Goal: Task Accomplishment & Management: Manage account settings

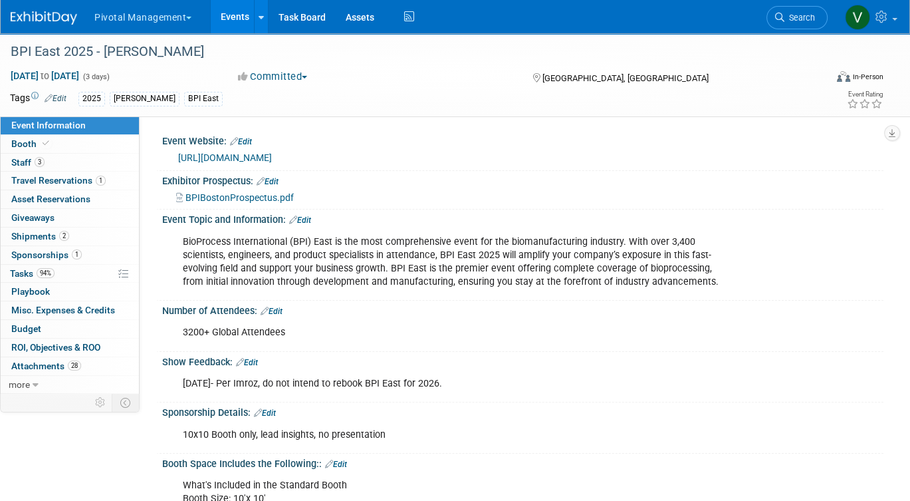
click at [231, 20] on link "Events" at bounding box center [235, 16] width 49 height 33
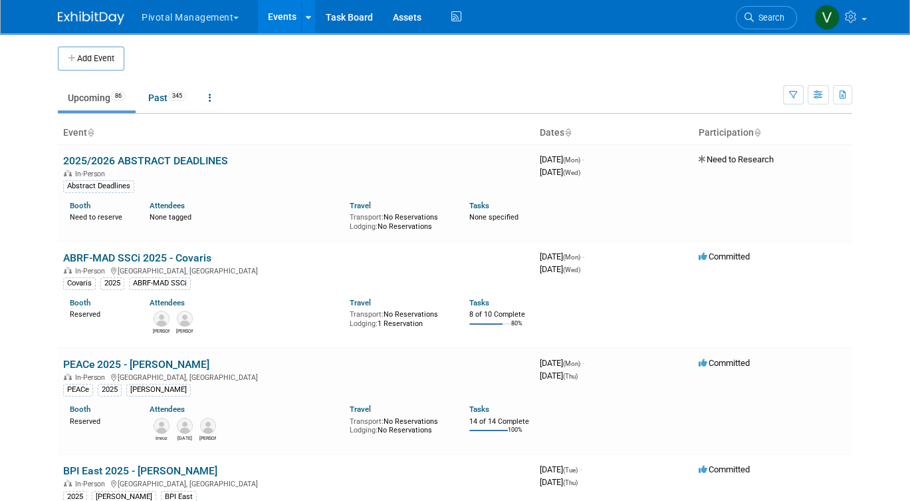
scroll to position [2660, 0]
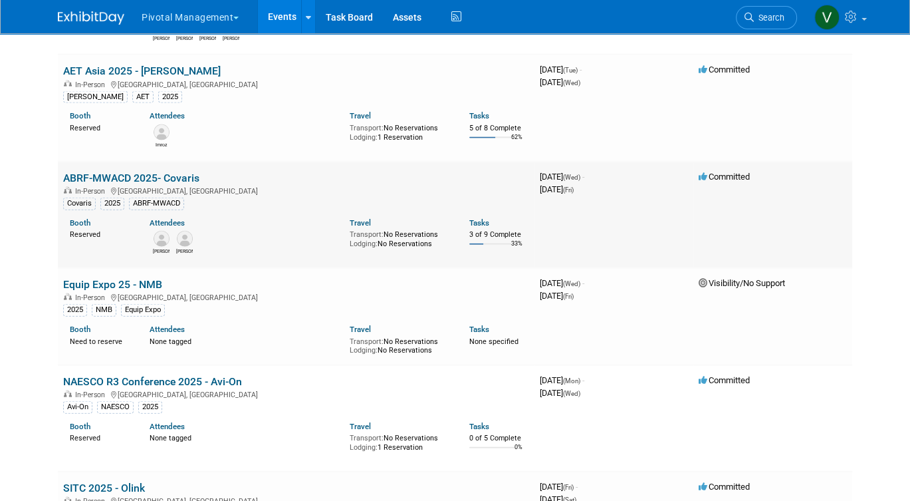
click at [90, 184] on link "ABRF-MWACD 2025- Covaris" at bounding box center [131, 178] width 136 height 13
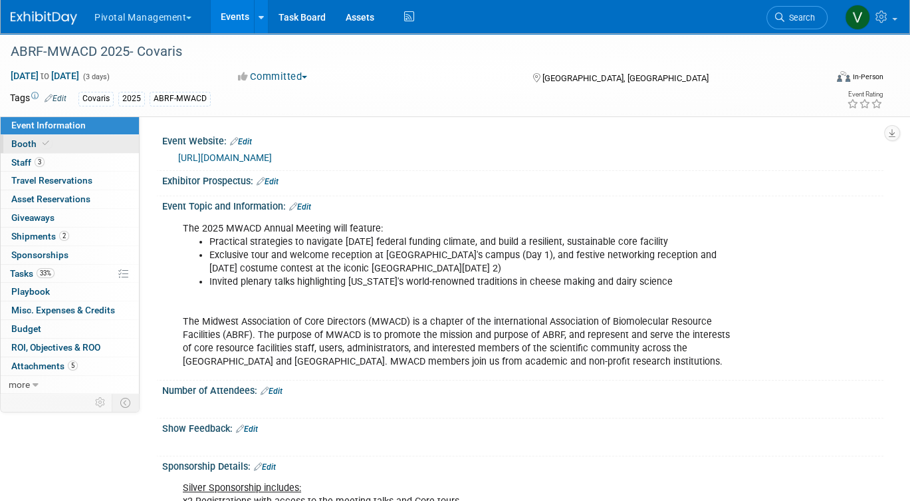
click at [53, 139] on link "Booth" at bounding box center [70, 144] width 138 height 18
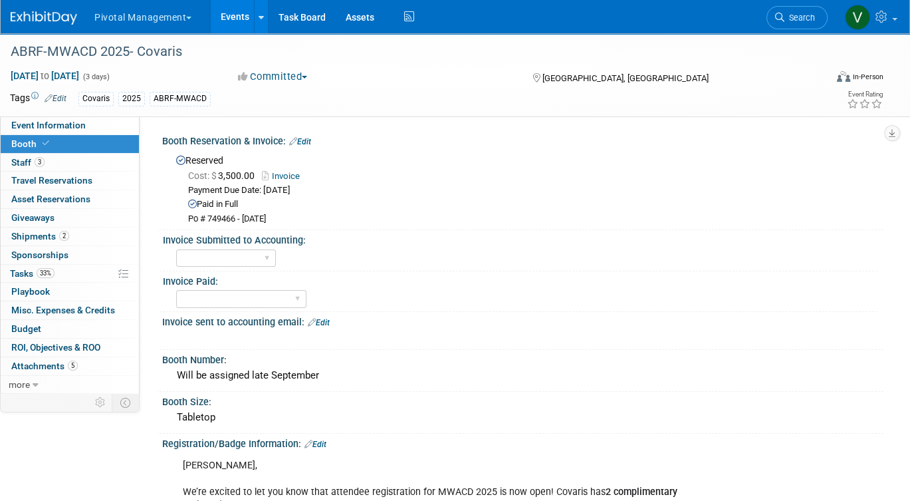
click at [291, 174] on link "Invoice" at bounding box center [284, 176] width 45 height 10
click at [80, 125] on span "Event Information" at bounding box center [48, 125] width 74 height 11
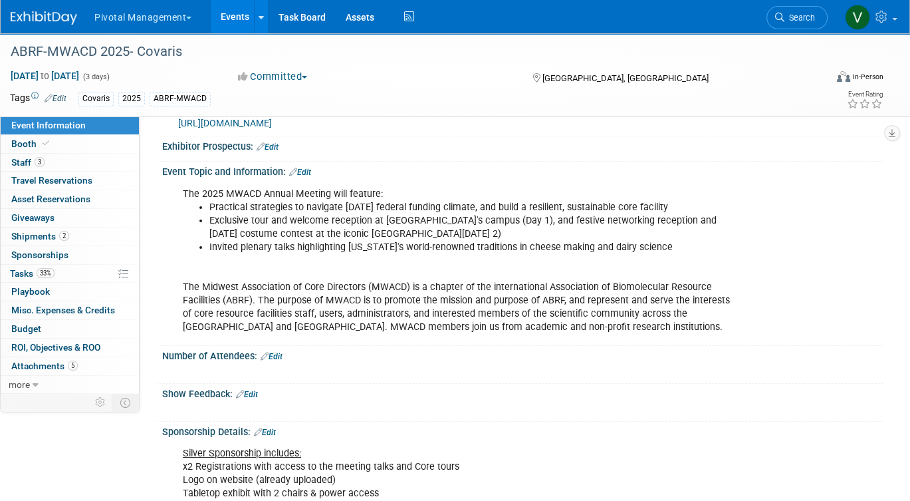
scroll to position [39, 0]
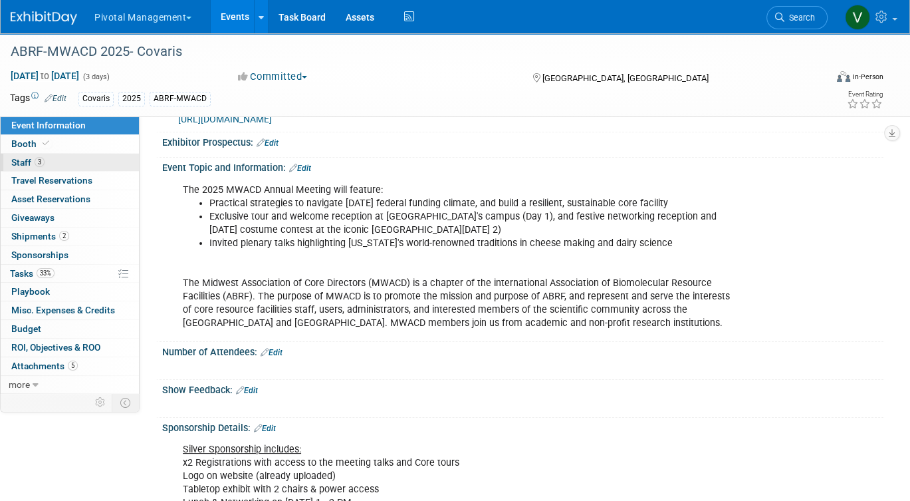
click at [107, 154] on link "3 Staff 3" at bounding box center [70, 163] width 138 height 18
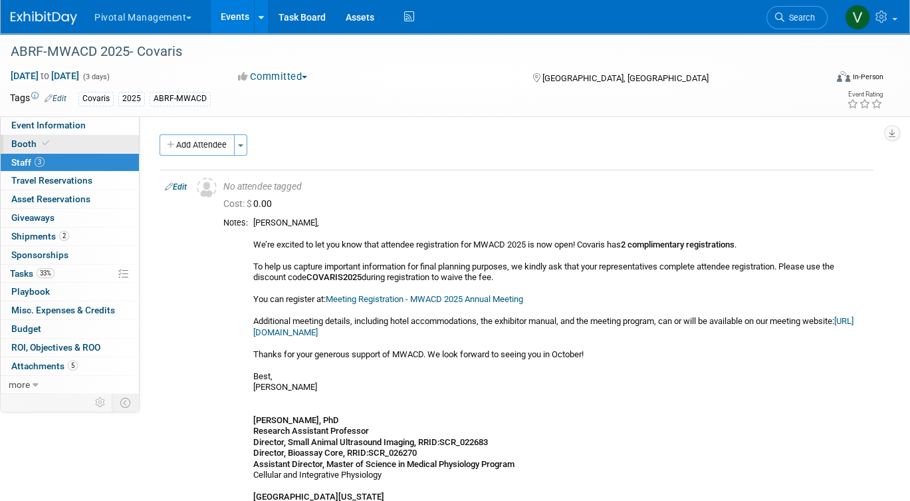
click at [107, 138] on link "Booth" at bounding box center [70, 144] width 138 height 18
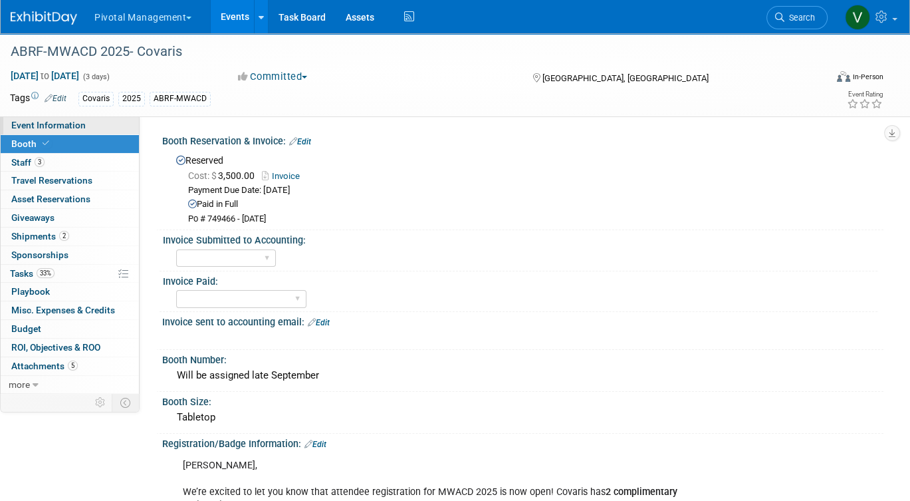
click at [61, 120] on span "Event Information" at bounding box center [48, 125] width 74 height 11
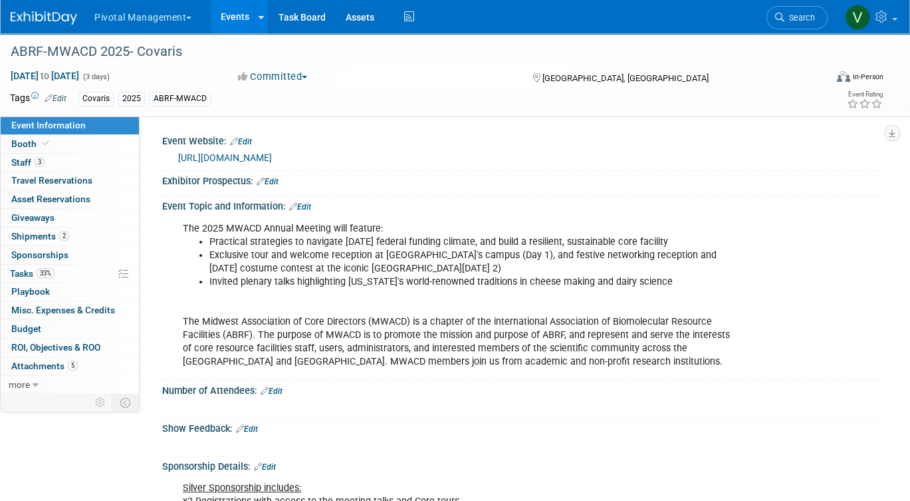
click at [255, 154] on link "https://mwacd.abrf.org/" at bounding box center [225, 157] width 94 height 11
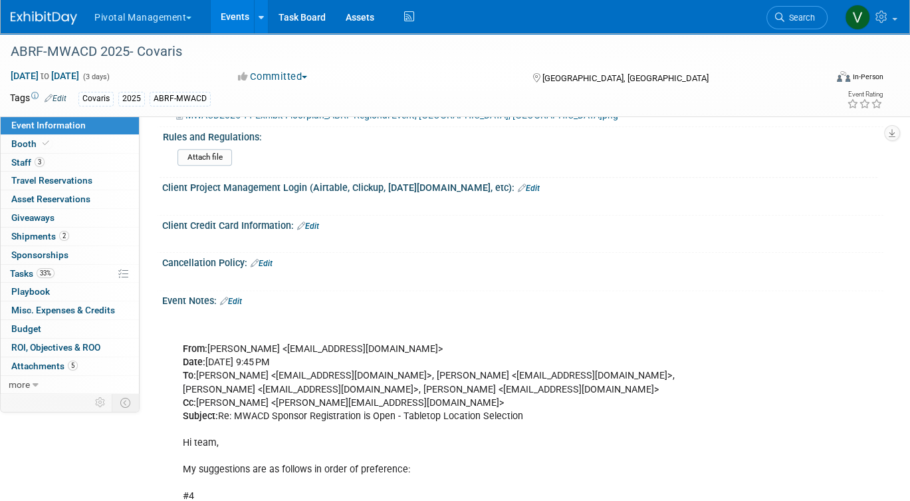
scroll to position [1452, 0]
click at [90, 149] on link "Booth" at bounding box center [70, 144] width 138 height 18
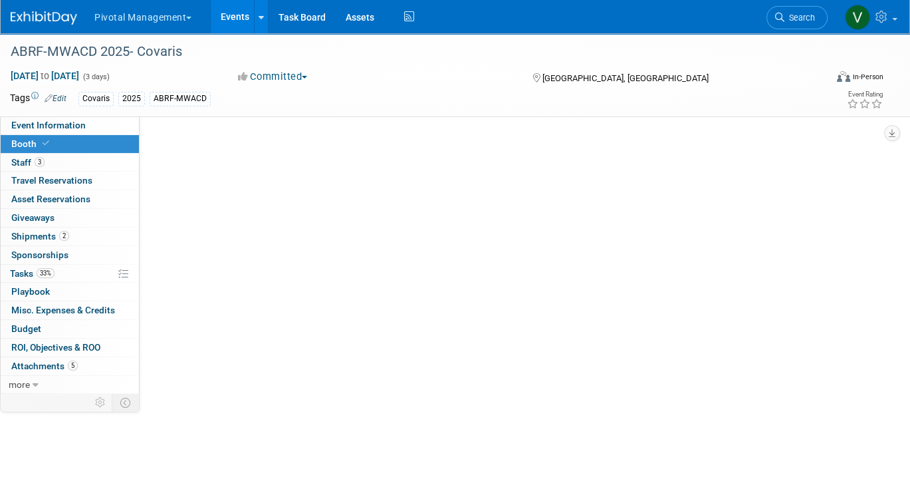
scroll to position [0, 0]
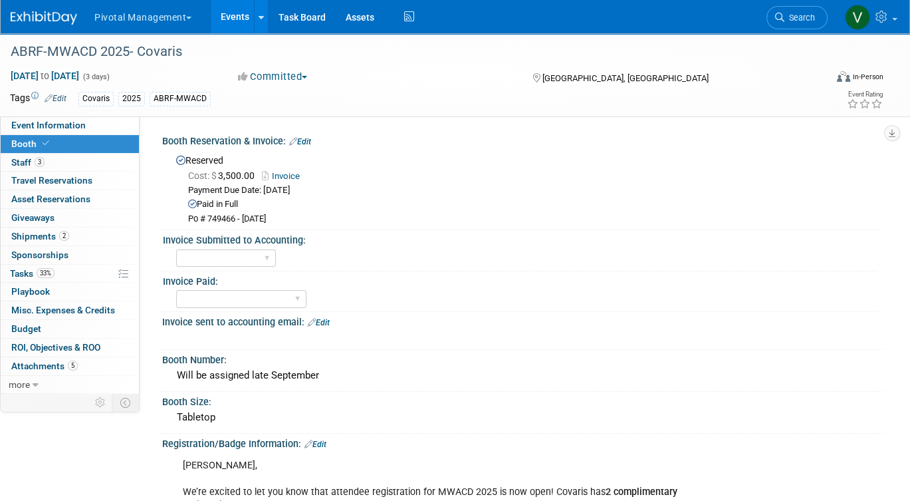
click at [309, 141] on link "Edit" at bounding box center [300, 141] width 22 height 9
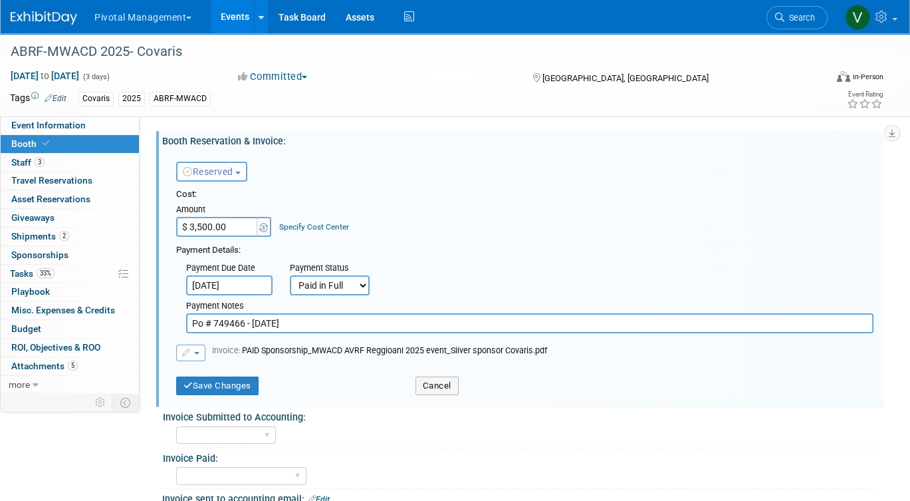
scroll to position [37, 0]
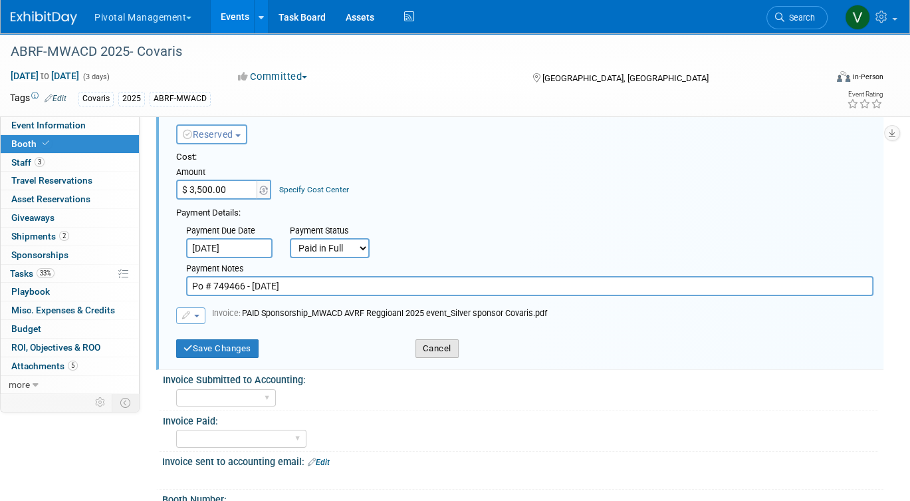
click at [435, 352] on button "Cancel" at bounding box center [437, 348] width 43 height 19
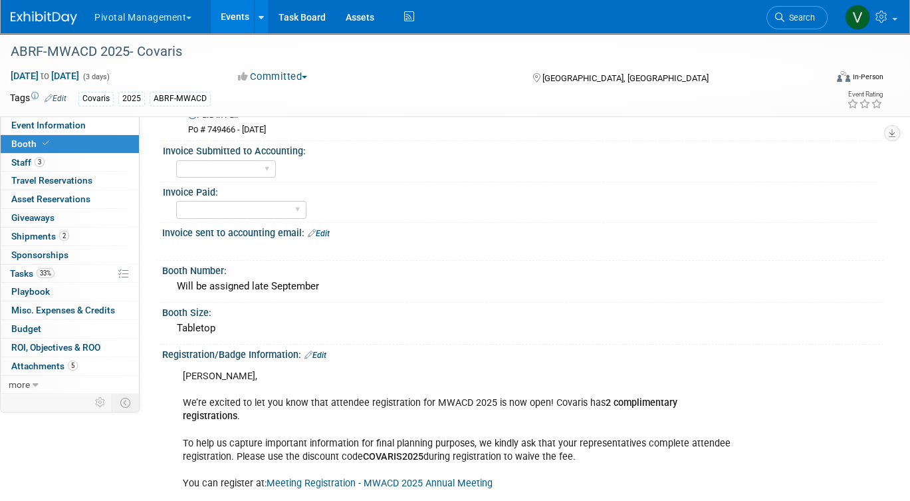
scroll to position [25, 0]
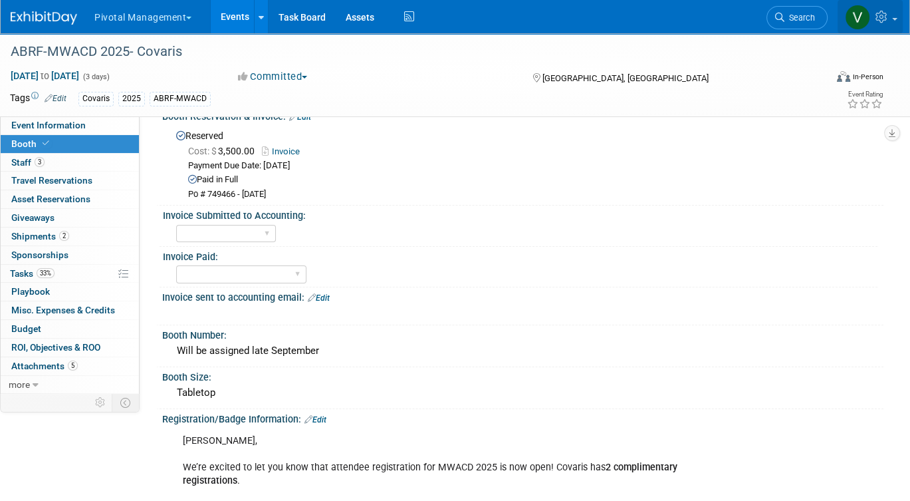
click at [882, 20] on icon at bounding box center [883, 17] width 15 height 12
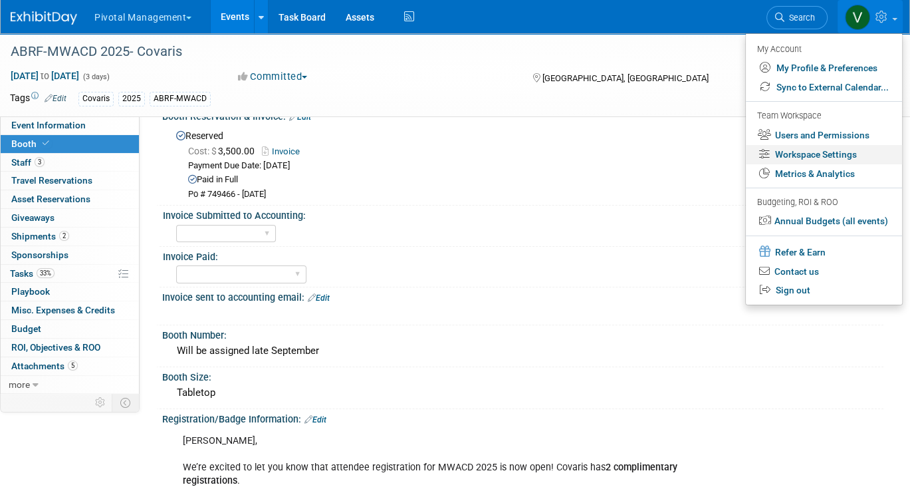
click at [814, 156] on link "Workspace Settings" at bounding box center [824, 154] width 156 height 19
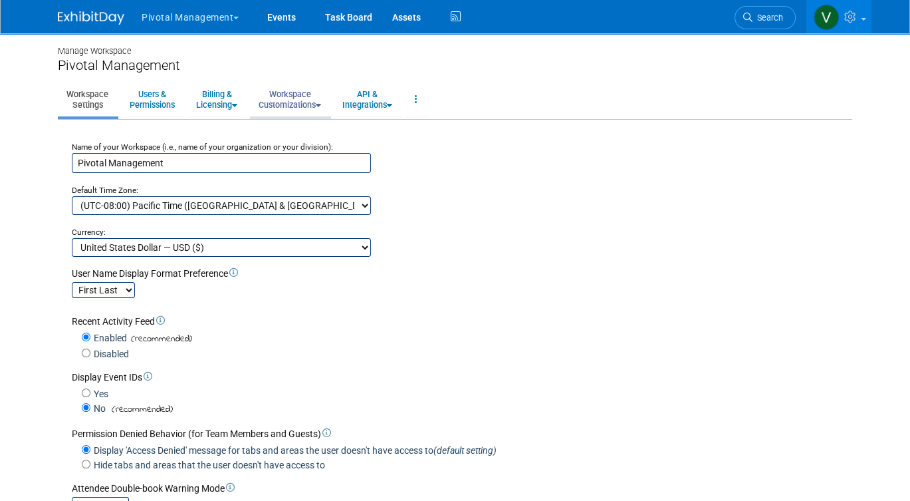
click at [307, 102] on link "Workspace Customizations" at bounding box center [290, 99] width 80 height 33
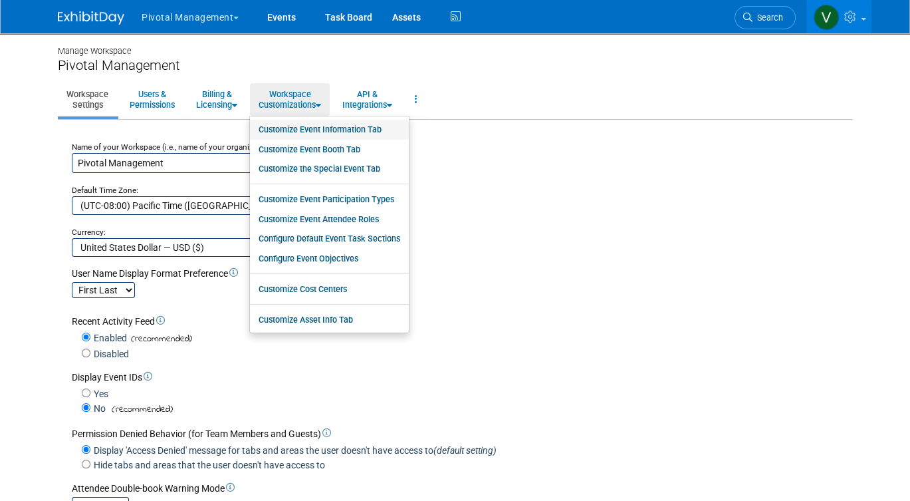
click at [297, 125] on link "Customize Event Information Tab" at bounding box center [329, 130] width 159 height 20
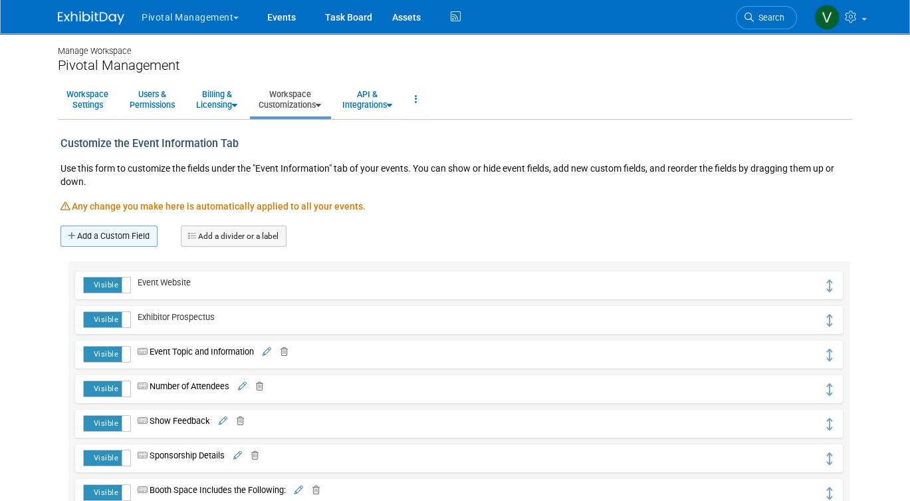
click at [130, 236] on link "Add a Custom Field" at bounding box center [109, 235] width 97 height 21
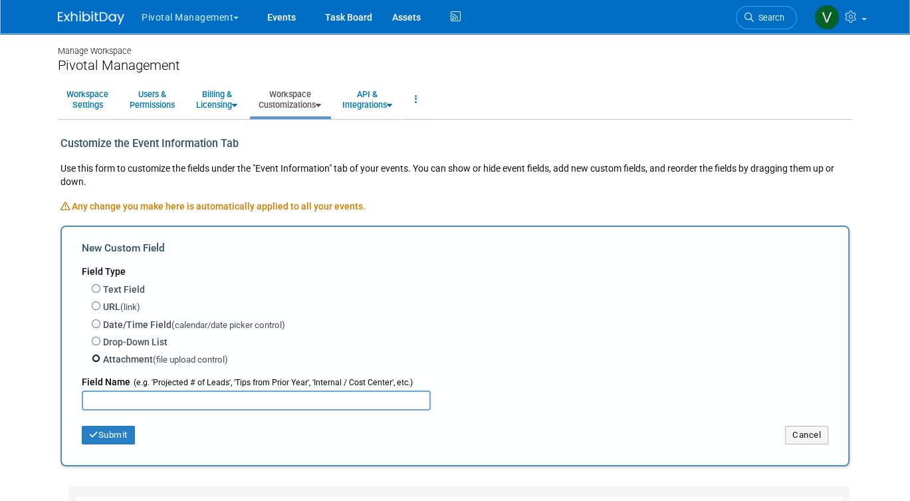
click at [95, 358] on input "Attachment (file upload control)" at bounding box center [96, 358] width 9 height 9
radio input "true"
click at [110, 400] on input "text" at bounding box center [256, 400] width 349 height 20
type input "Additional Information"
click at [97, 444] on div "Submit Cancel" at bounding box center [455, 430] width 747 height 41
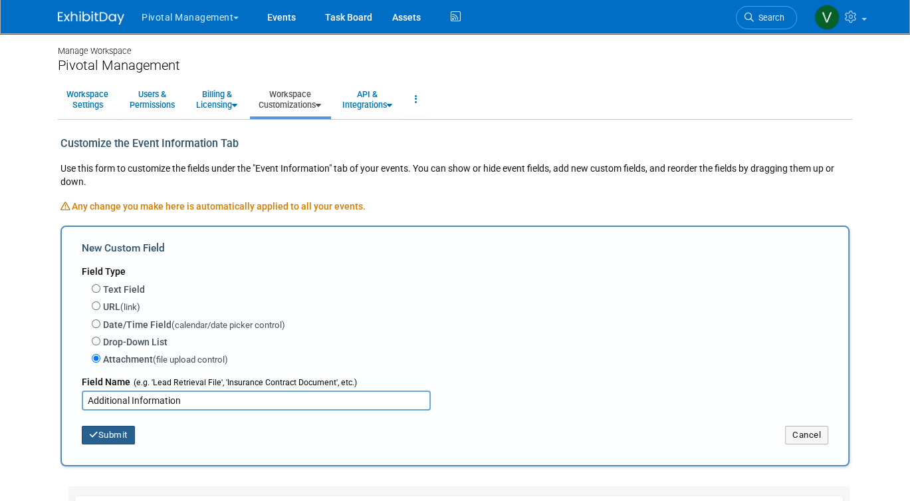
click at [102, 428] on button "Submit" at bounding box center [108, 435] width 53 height 19
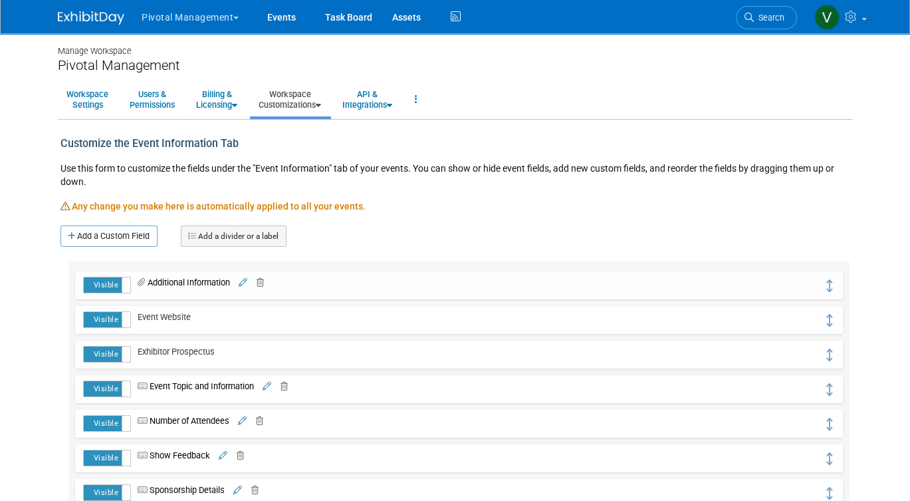
drag, startPoint x: 321, startPoint y: 284, endPoint x: 321, endPoint y: 347, distance: 63.2
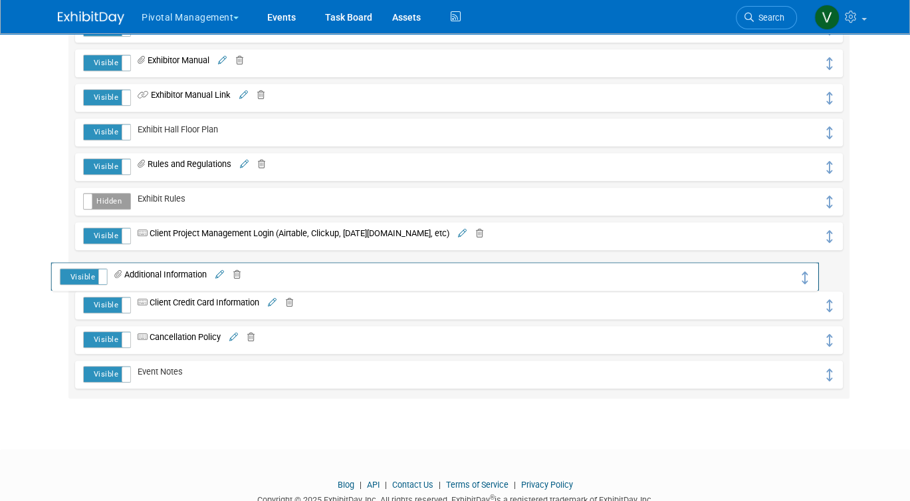
scroll to position [1334, 0]
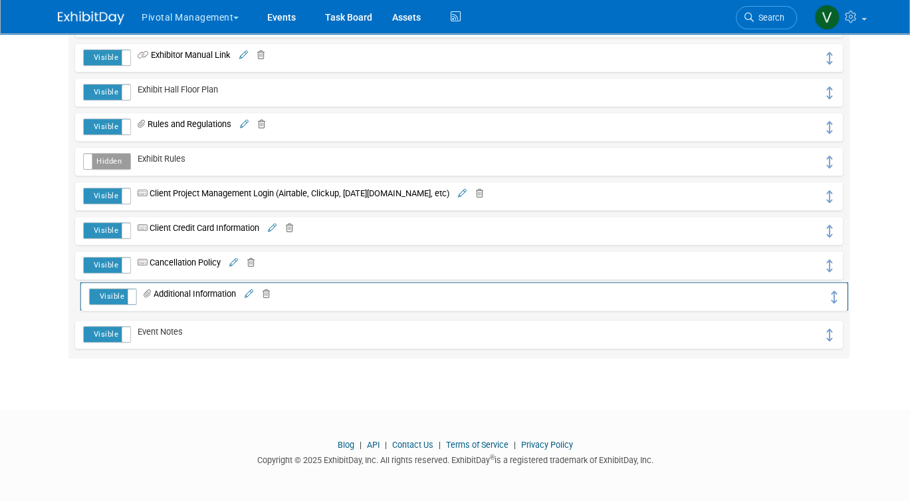
drag, startPoint x: 828, startPoint y: 285, endPoint x: 834, endPoint y: 296, distance: 12.8
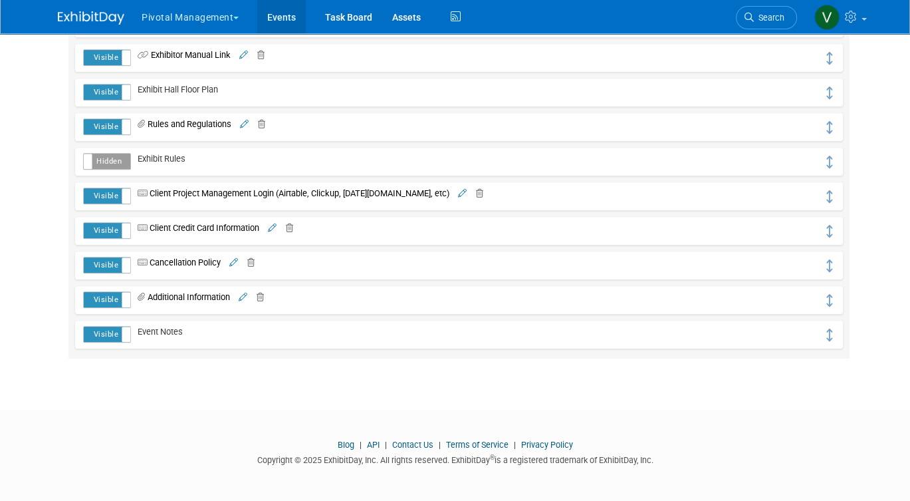
click at [287, 20] on link "Events" at bounding box center [281, 16] width 49 height 33
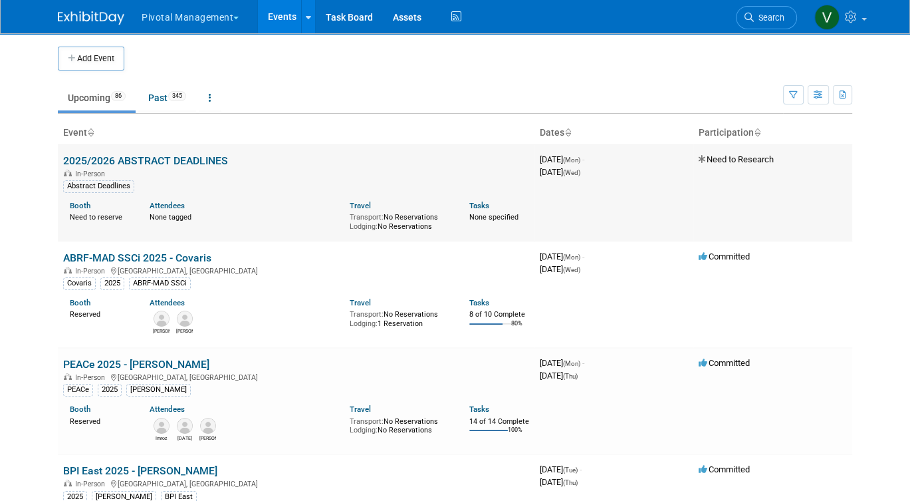
scroll to position [2660, 0]
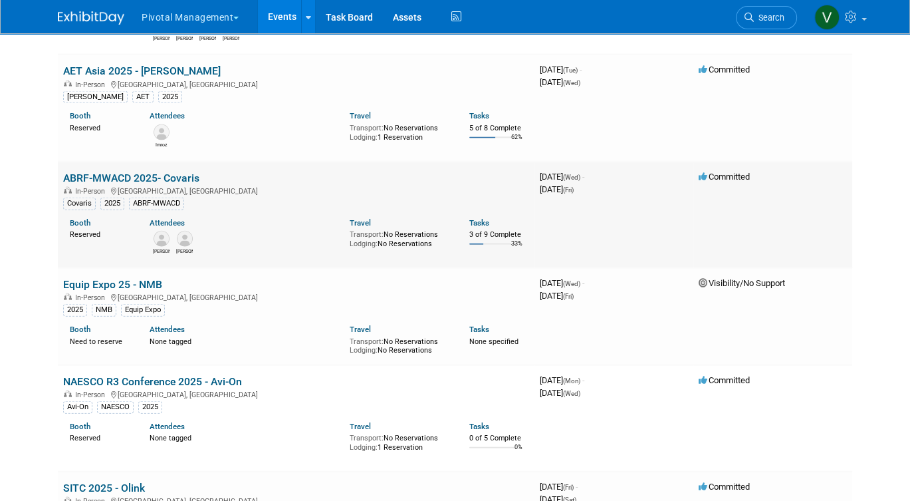
click at [132, 184] on link "ABRF-MWACD 2025- Covaris" at bounding box center [131, 178] width 136 height 13
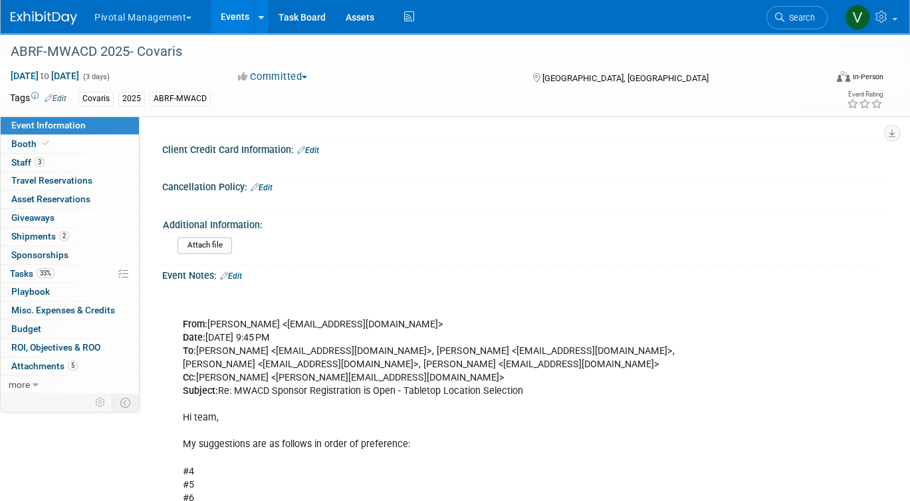
scroll to position [1522, 0]
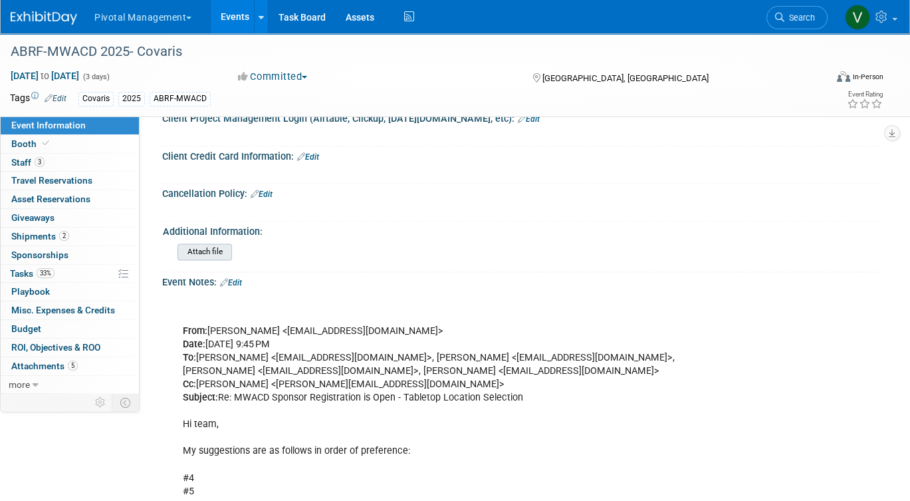
click at [211, 259] on input "file" at bounding box center [141, 251] width 181 height 15
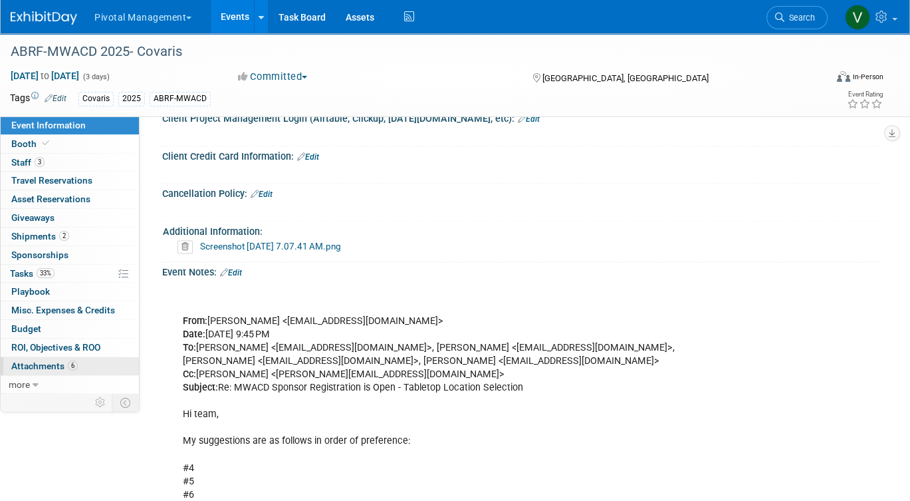
click at [53, 365] on span "Attachments 6" at bounding box center [44, 365] width 67 height 11
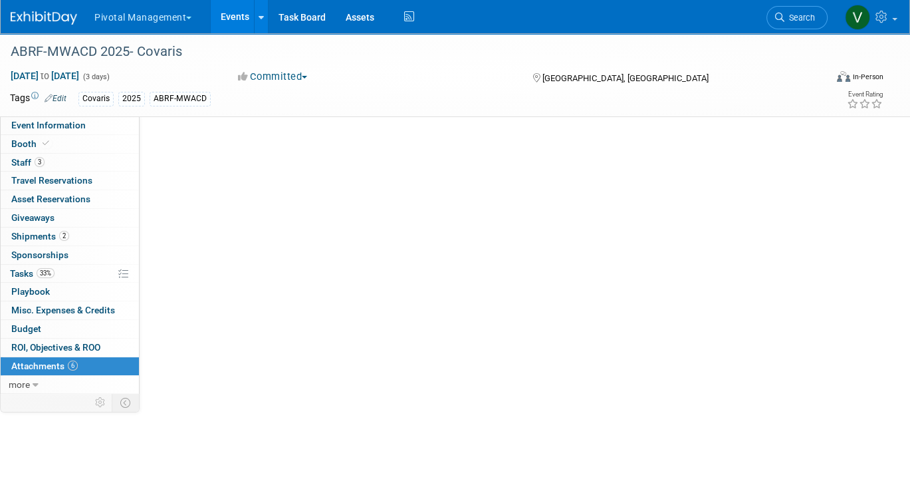
scroll to position [0, 0]
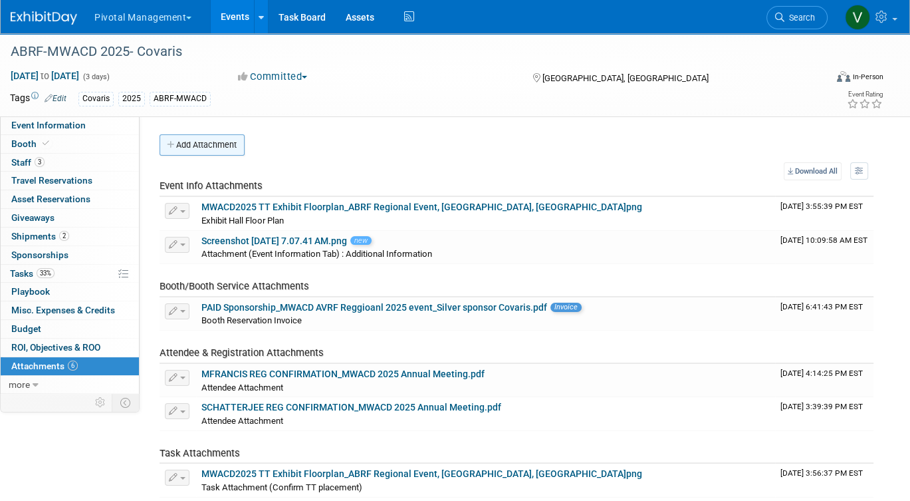
click at [212, 144] on button "Add Attachment" at bounding box center [202, 144] width 85 height 21
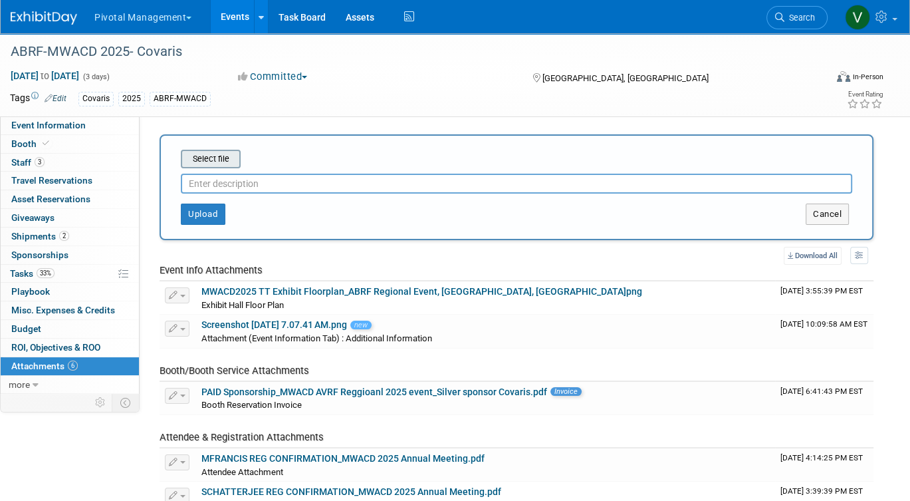
click at [207, 161] on input "file" at bounding box center [160, 159] width 158 height 16
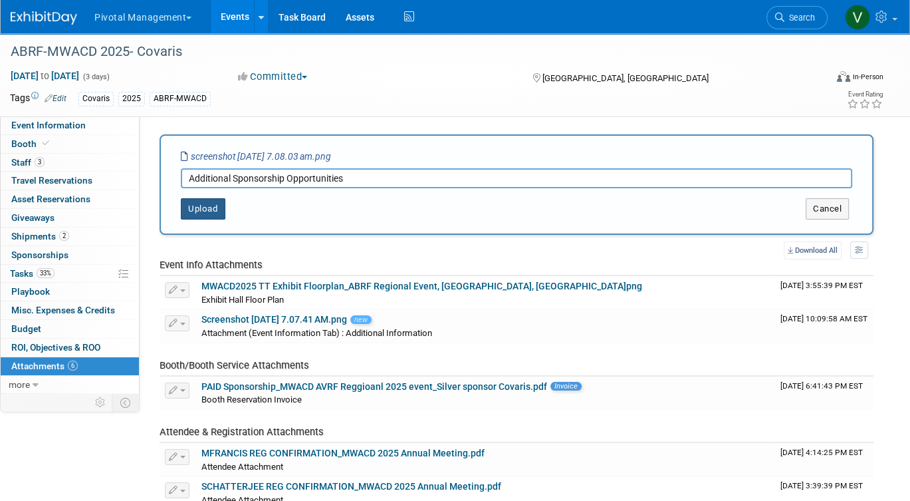
type input "Additional Sponsorship Opportunities"
click at [205, 211] on button "Upload" at bounding box center [203, 208] width 45 height 21
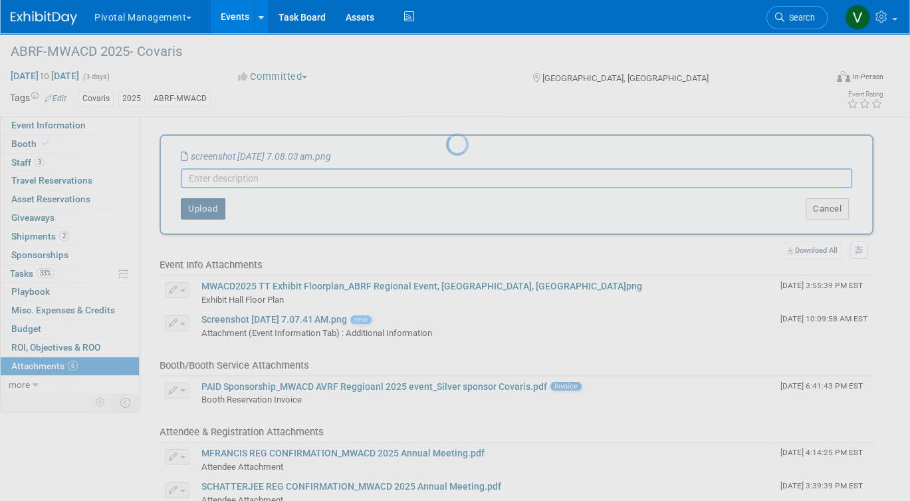
click at [446, 211] on div at bounding box center [455, 250] width 19 height 501
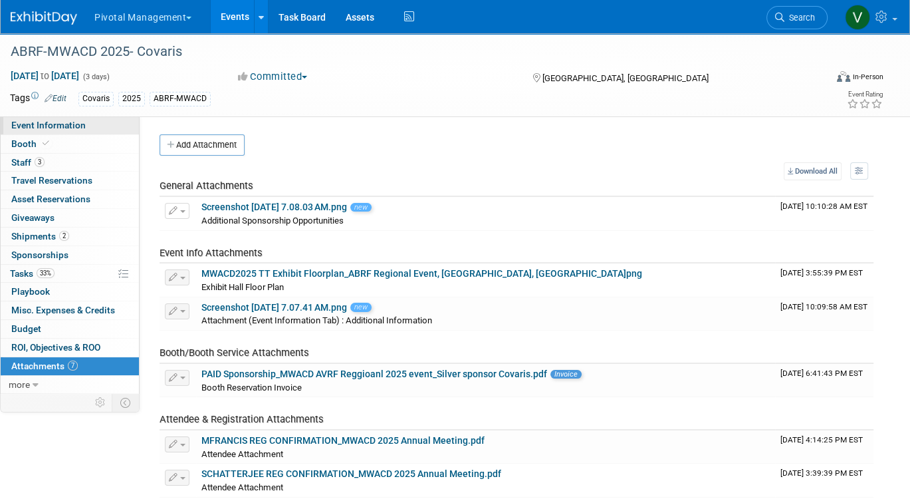
click at [78, 125] on span "Event Information" at bounding box center [48, 125] width 74 height 11
